Goal: Use online tool/utility: Utilize a website feature to perform a specific function

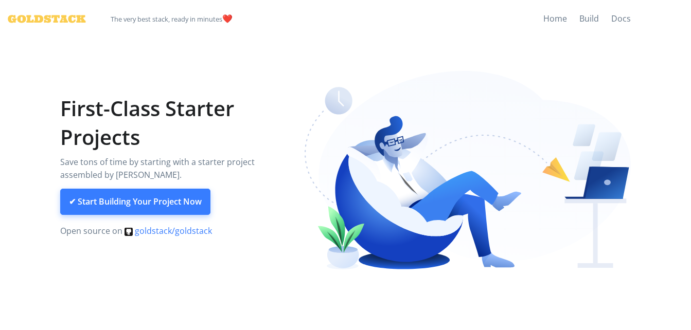
click at [149, 201] on link "✔ Start Building Your Project Now" at bounding box center [135, 202] width 150 height 27
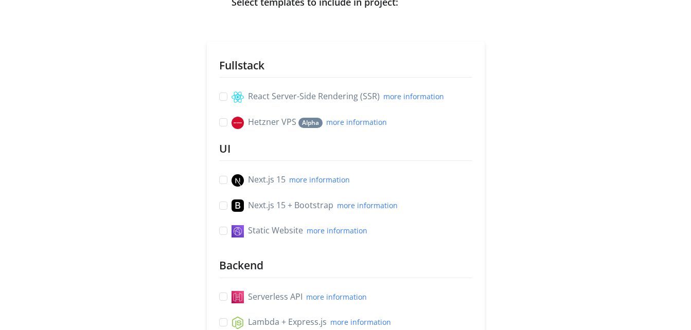
scroll to position [51, 0]
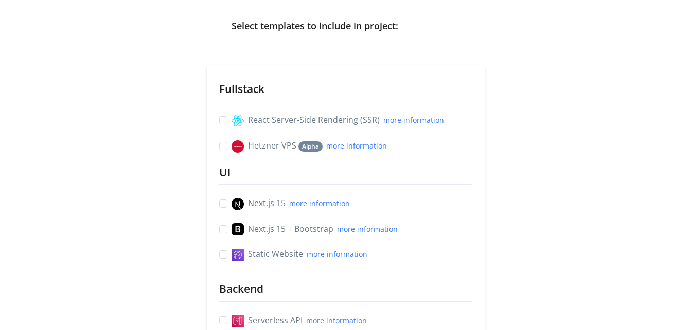
click at [284, 120] on label "React Server-Side Rendering (SSR) more information" at bounding box center [337, 120] width 212 height 13
click at [227, 120] on input "React Server-Side Rendering (SSR) more information" at bounding box center [223, 119] width 8 height 11
click at [231, 117] on label "React Server-Side Rendering (SSR) more information" at bounding box center [337, 120] width 212 height 13
click at [223, 117] on input "React Server-Side Rendering (SSR) more information" at bounding box center [223, 119] width 8 height 11
checkbox input "false"
